Goal: Navigation & Orientation: Find specific page/section

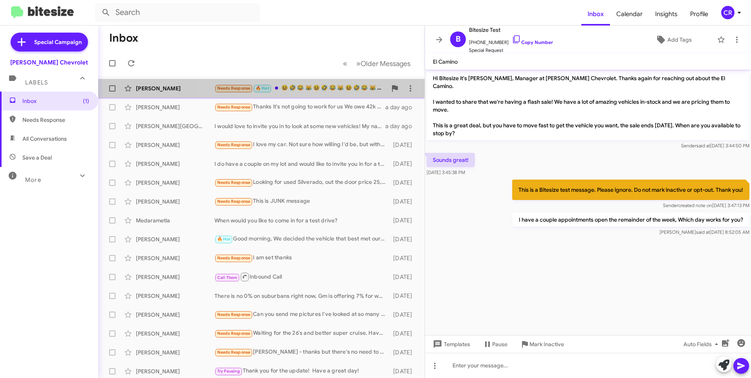
click at [312, 89] on div "Needs Response 🔥 Hot 😆 🤣 😂 😹 😆 🤣 😂 😹 😆 🤣 😂 😹 😆 🤣 😂 😹" at bounding box center [300, 88] width 172 height 9
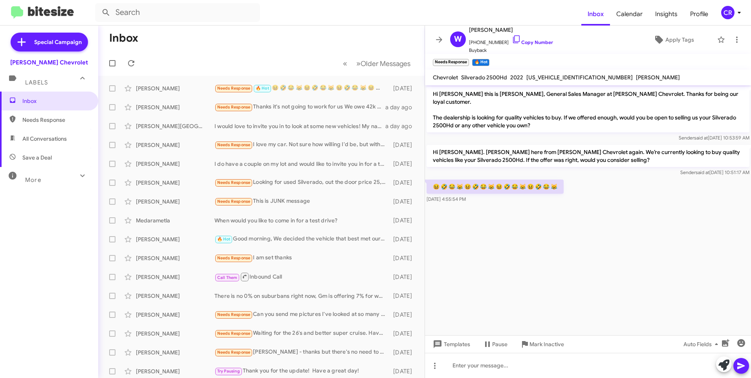
click at [41, 124] on span "Needs Response" at bounding box center [49, 119] width 98 height 19
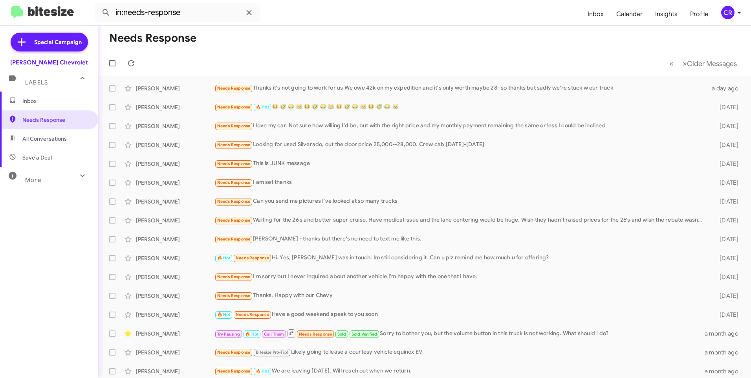
click at [55, 141] on span "All Conversations" at bounding box center [44, 139] width 44 height 8
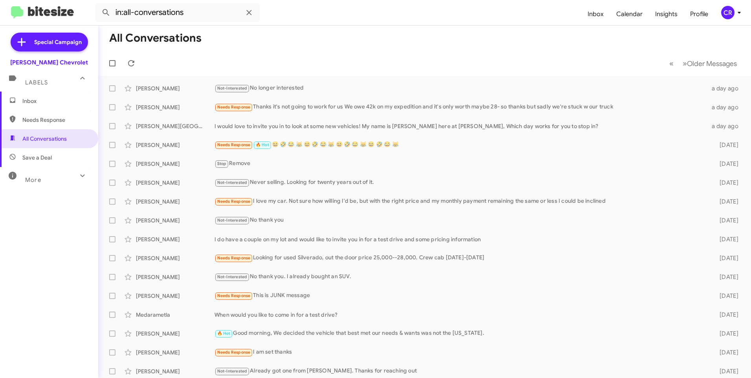
click at [51, 157] on span "Save a Deal" at bounding box center [36, 157] width 29 height 8
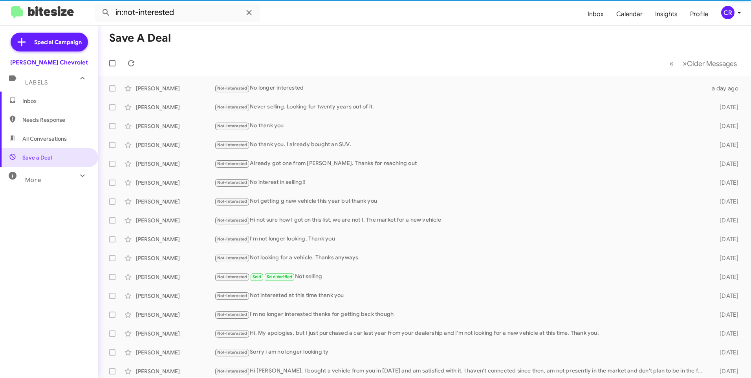
click at [60, 139] on span "All Conversations" at bounding box center [44, 139] width 44 height 8
type input "in:all-conversations"
